Goal: Check status: Check status

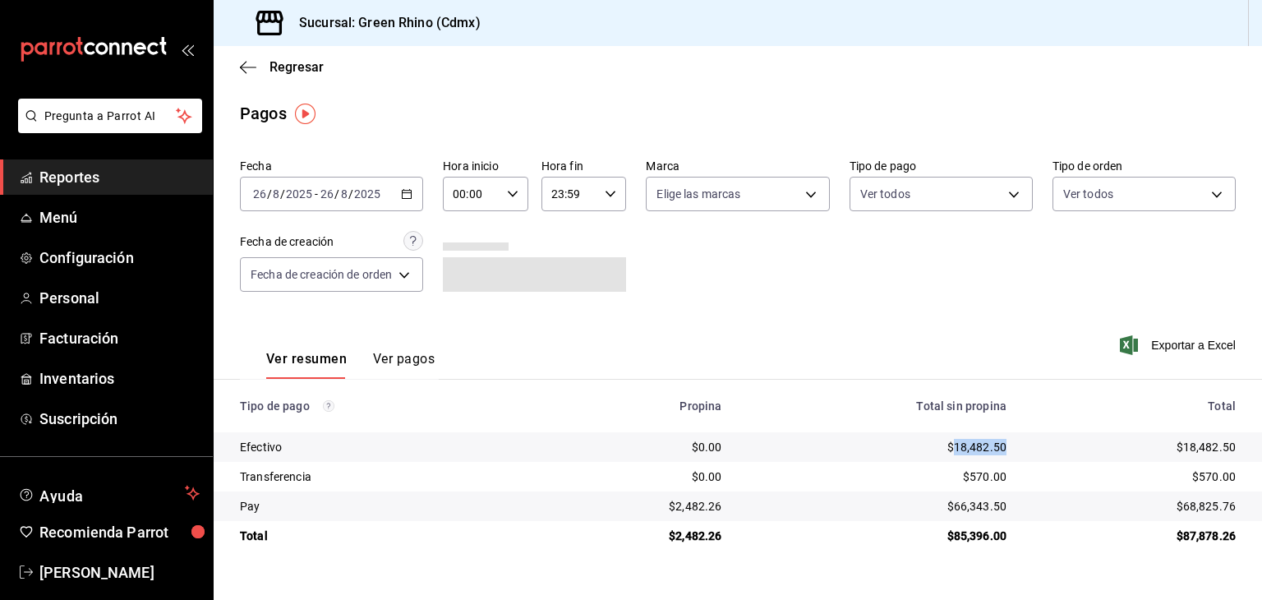
drag, startPoint x: 1016, startPoint y: 457, endPoint x: 953, endPoint y: 450, distance: 62.8
click at [953, 450] on td "$18,482.50" at bounding box center [877, 447] width 285 height 30
copy div "18,482.50"
drag, startPoint x: 1235, startPoint y: 514, endPoint x: 1186, endPoint y: 512, distance: 49.3
click at [1186, 512] on div "$68,825.76" at bounding box center [1134, 506] width 203 height 16
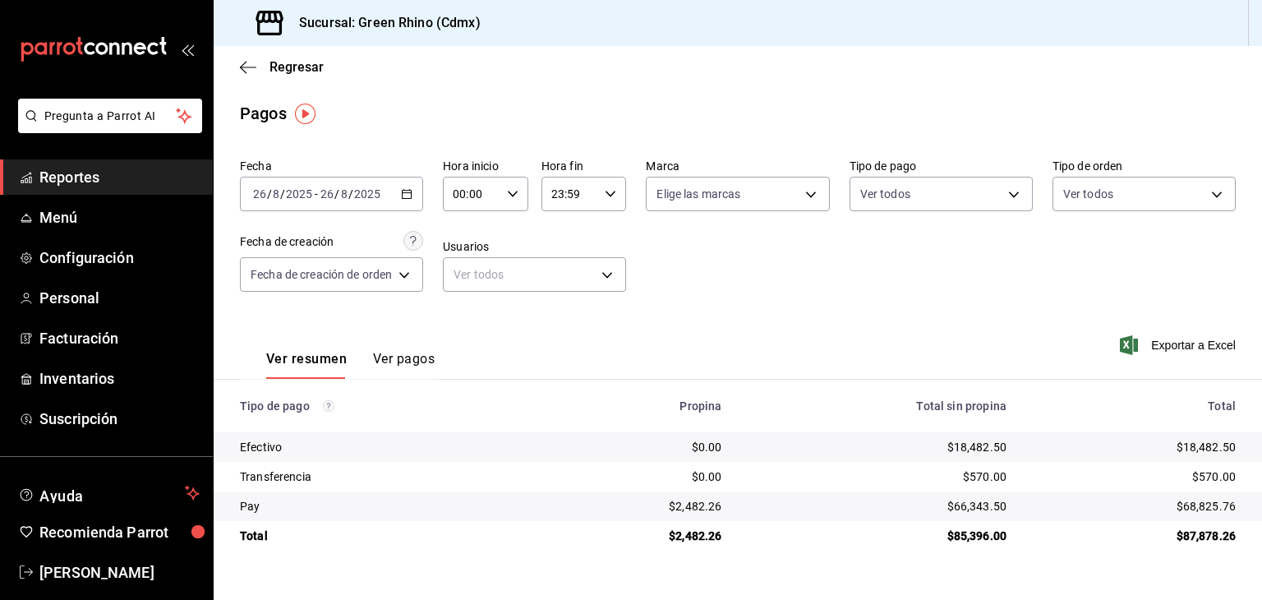
click at [1225, 478] on div "$570.00" at bounding box center [1134, 476] width 203 height 16
drag, startPoint x: 1247, startPoint y: 510, endPoint x: 1186, endPoint y: 510, distance: 60.8
click at [1186, 510] on td "$68,825.76" at bounding box center [1141, 507] width 242 height 30
copy div "68,825.76"
drag, startPoint x: 727, startPoint y: 517, endPoint x: 677, endPoint y: 513, distance: 49.5
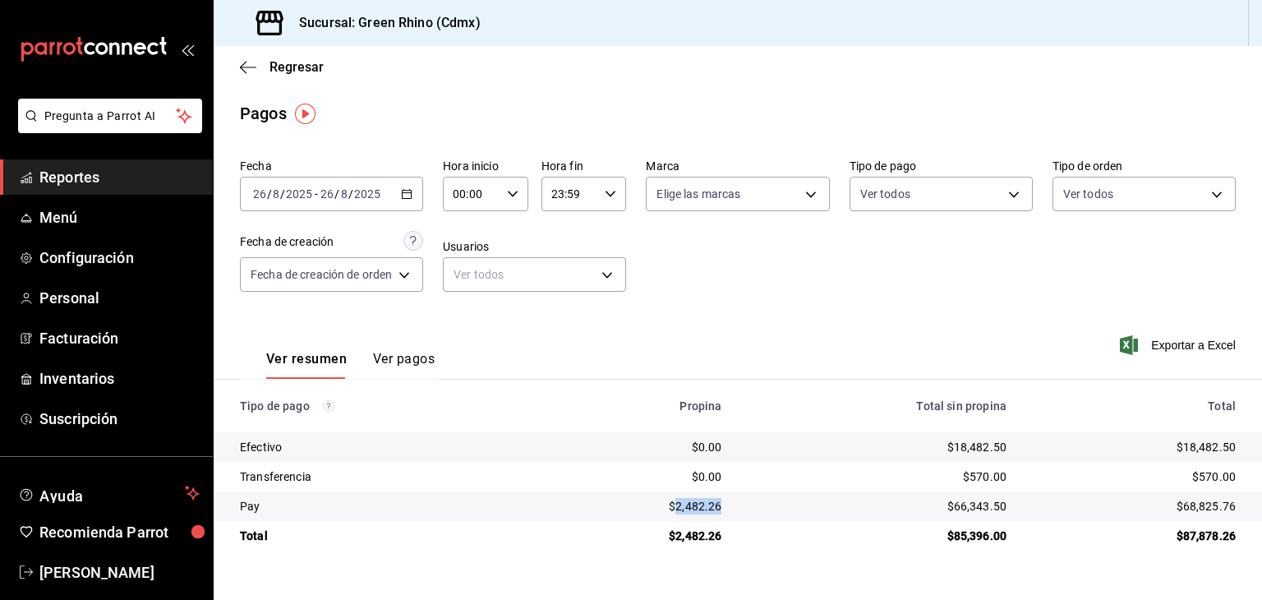
click at [677, 513] on td "$2,482.26" at bounding box center [639, 507] width 194 height 30
copy div "2,482.26"
click at [320, 61] on span "Regresar" at bounding box center [297, 67] width 54 height 16
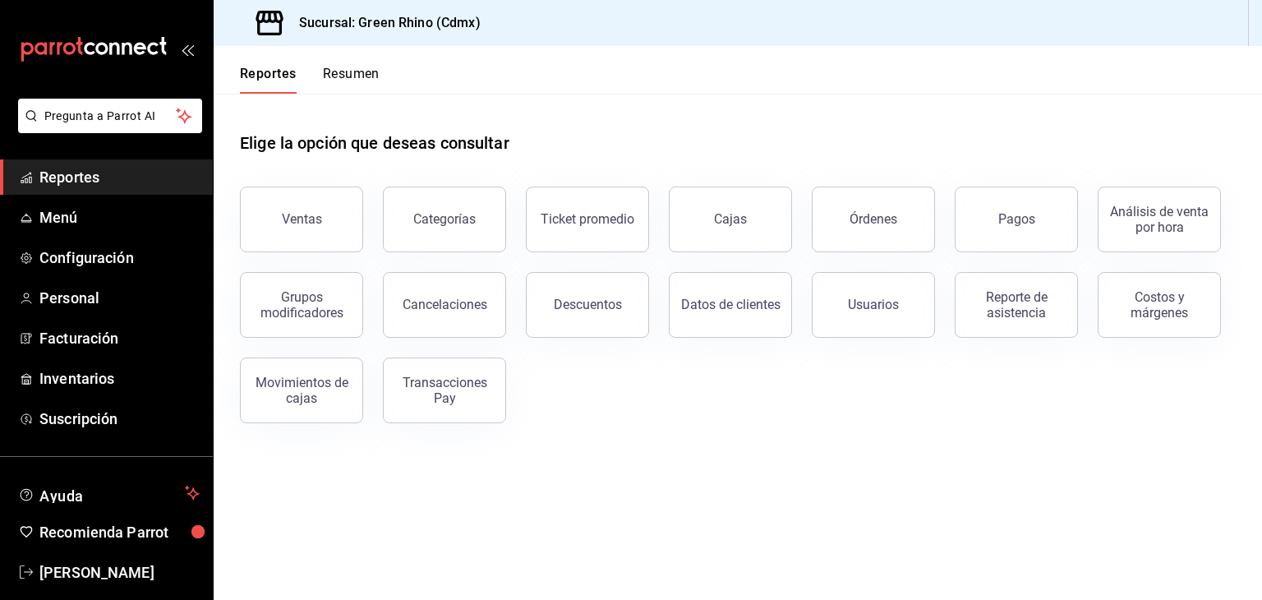
click at [351, 62] on div "Reportes Resumen" at bounding box center [297, 70] width 166 height 48
click at [349, 75] on button "Resumen" at bounding box center [351, 80] width 57 height 28
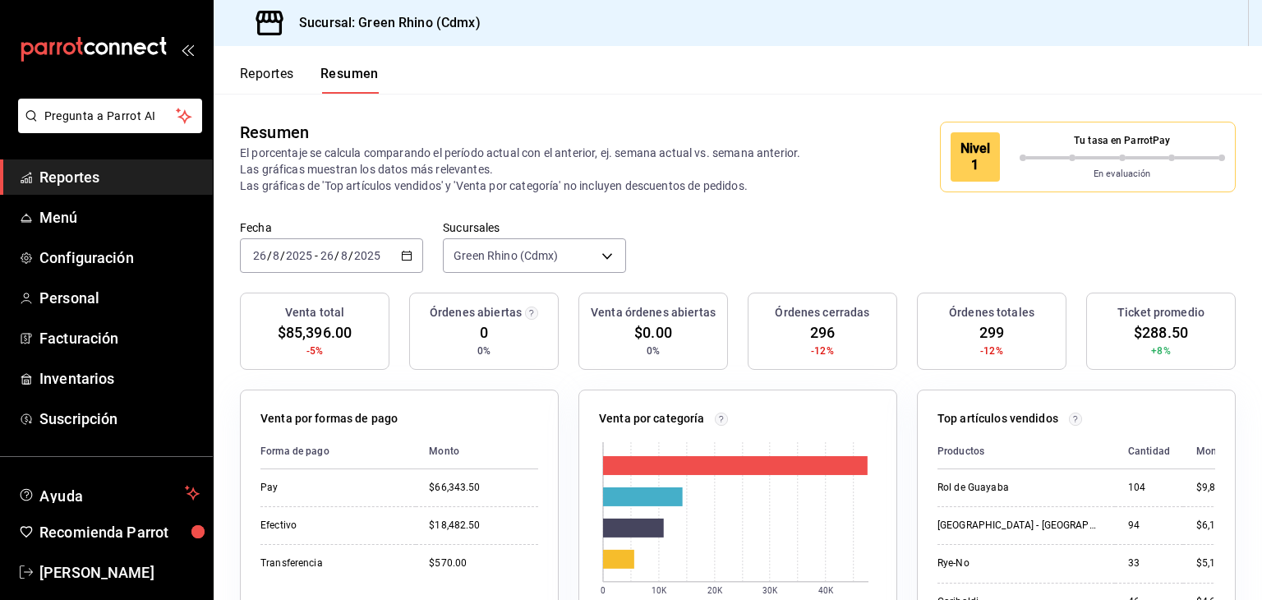
click at [1052, 185] on div "Nivel 1 Tu tasa en ParrotPay En evaluación" at bounding box center [1088, 157] width 296 height 71
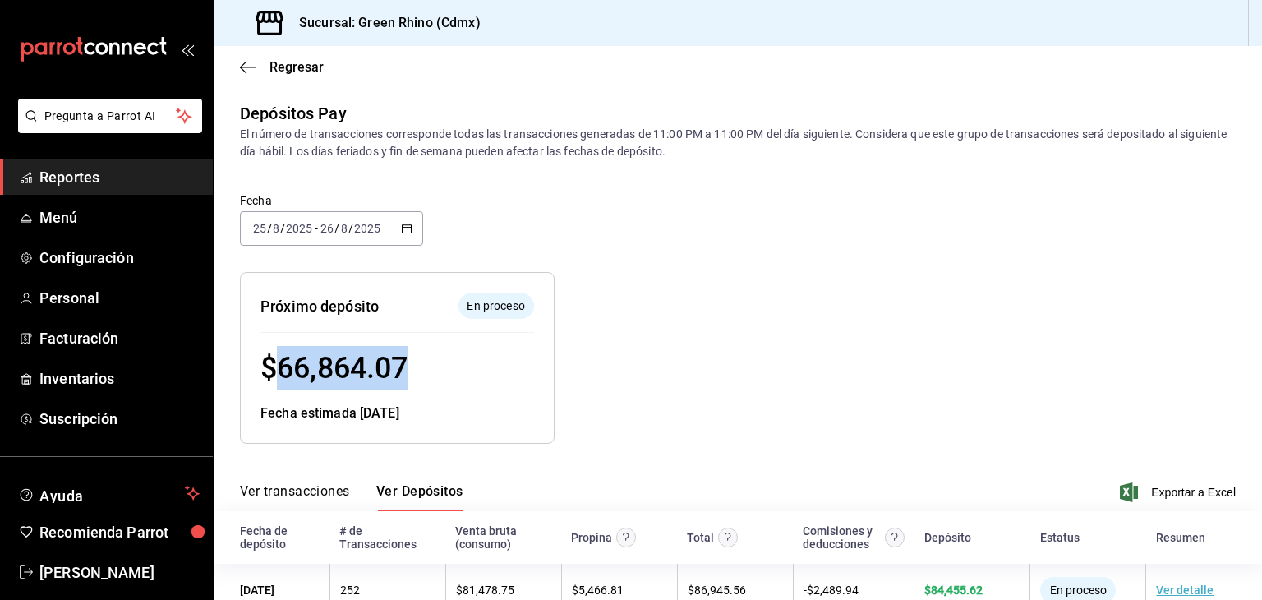
drag, startPoint x: 417, startPoint y: 367, endPoint x: 285, endPoint y: 368, distance: 131.5
click at [285, 368] on div "$ 66,864.07" at bounding box center [398, 368] width 274 height 44
copy span "66,864.07"
click at [266, 70] on span "Regresar" at bounding box center [282, 67] width 84 height 16
